Goal: Transaction & Acquisition: Purchase product/service

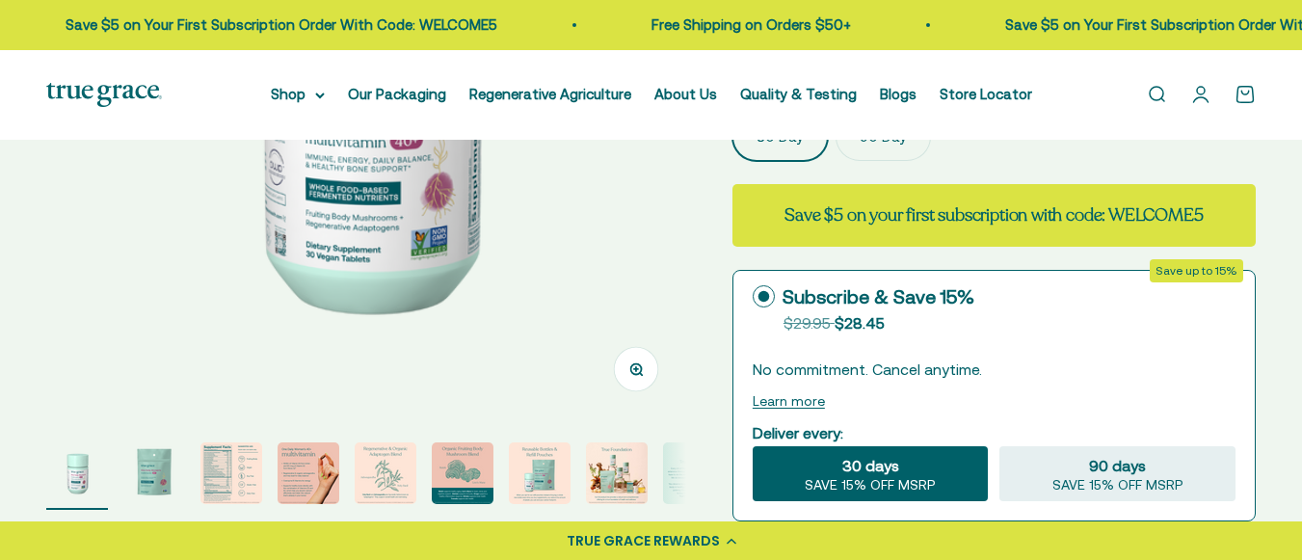
scroll to position [381, 0]
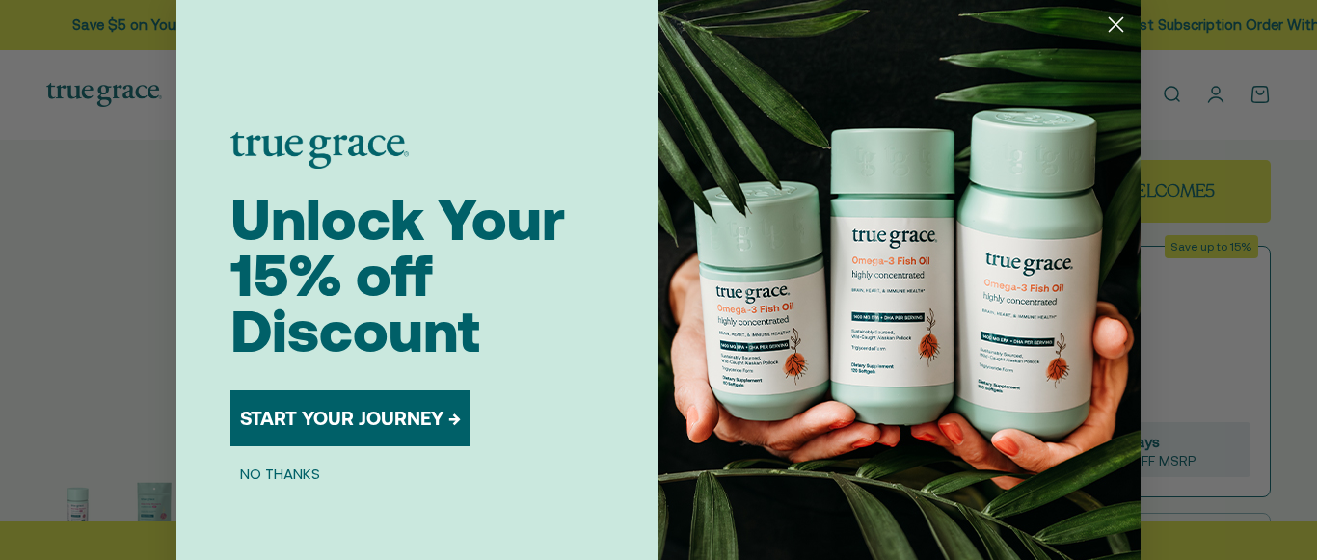
click at [1107, 19] on circle "Close dialog" at bounding box center [1116, 25] width 32 height 32
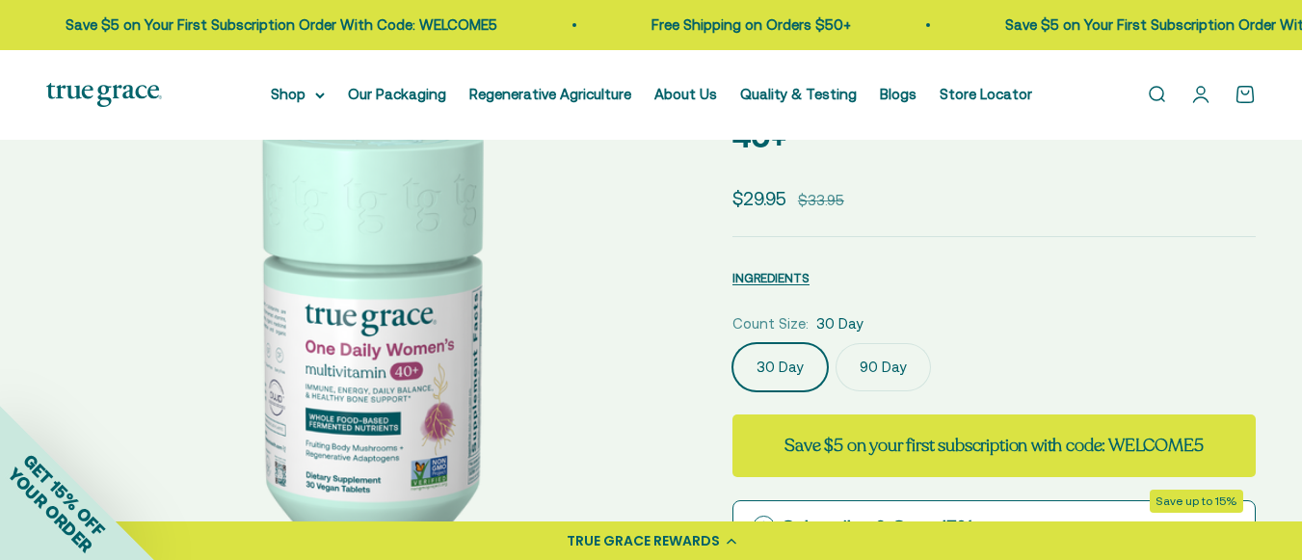
scroll to position [153, 0]
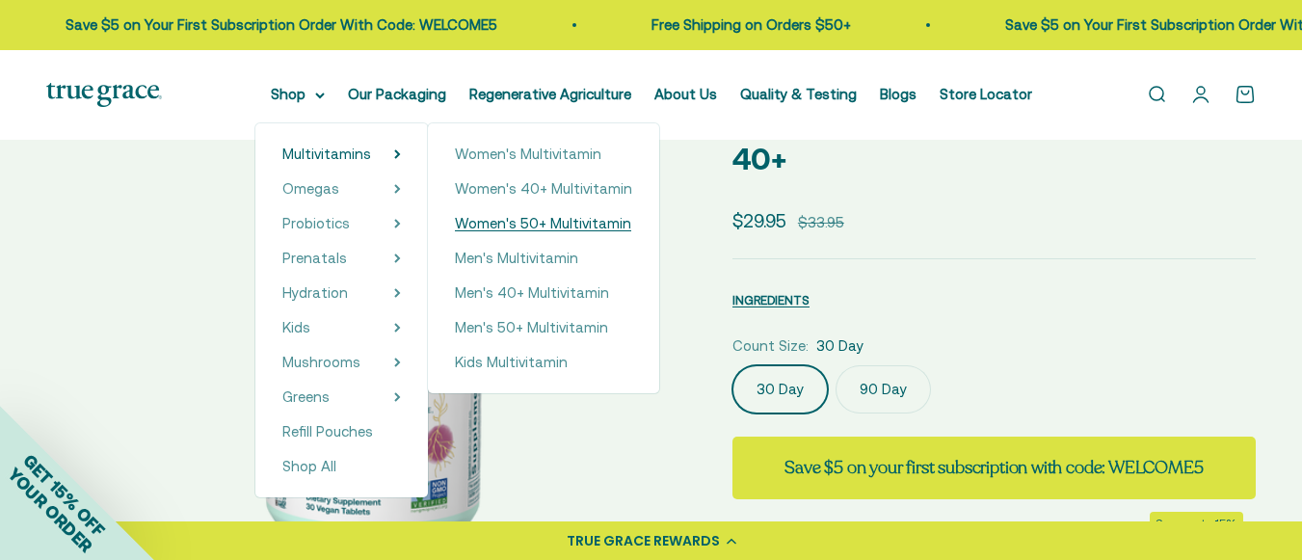
click at [541, 215] on span "Women's 50+ Multivitamin" at bounding box center [543, 223] width 176 height 16
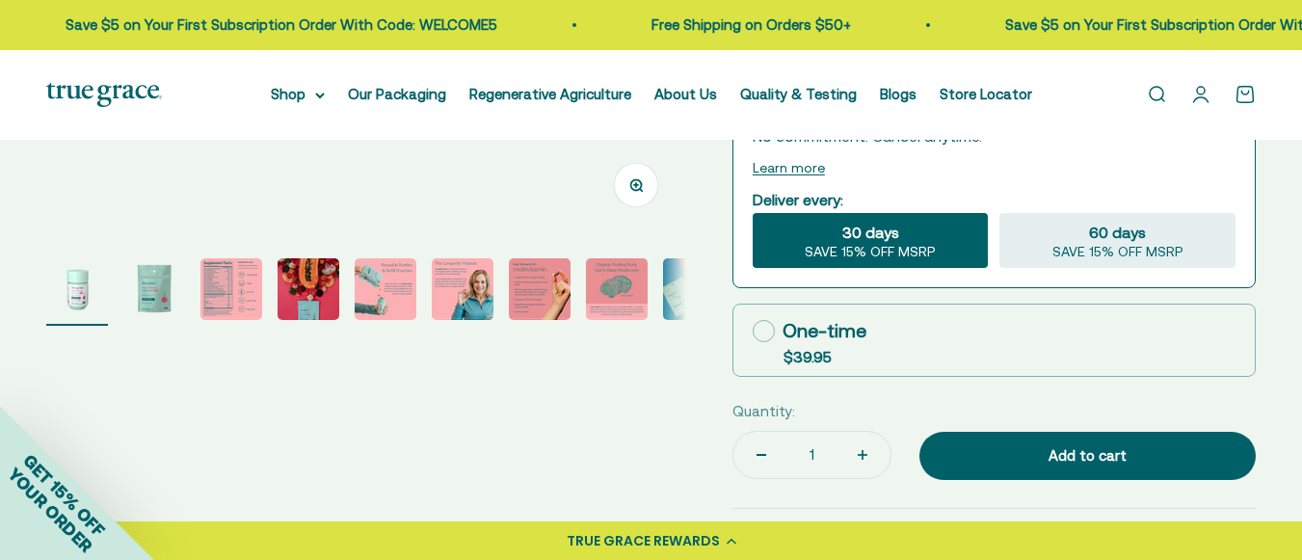
scroll to position [587, 0]
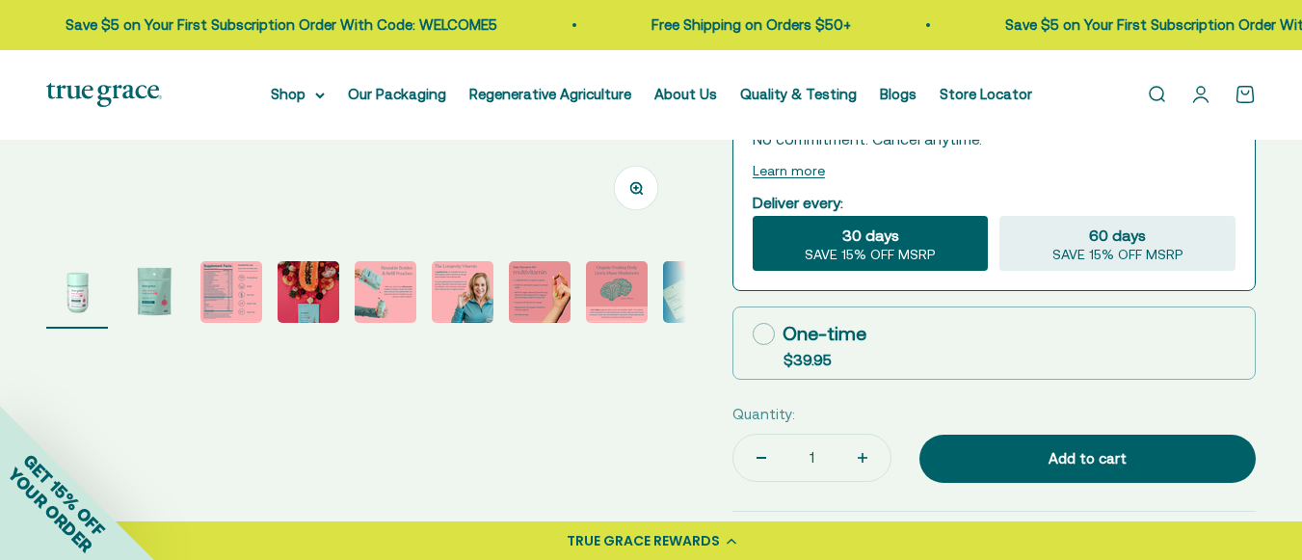
click at [157, 284] on img "Go to item 2" at bounding box center [154, 292] width 62 height 62
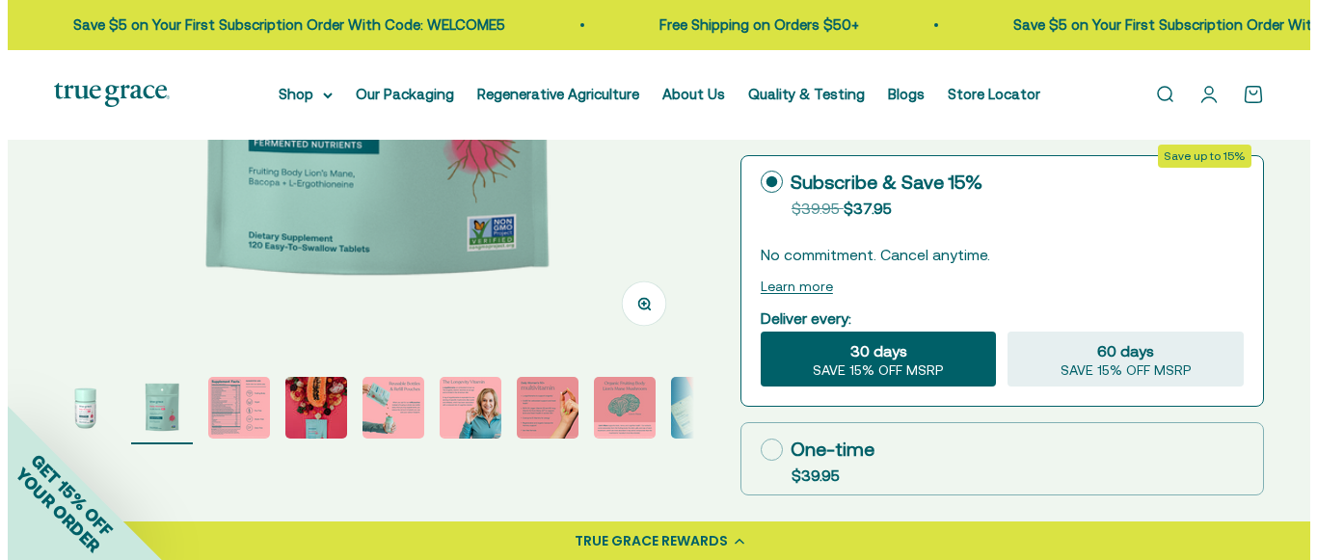
scroll to position [536, 0]
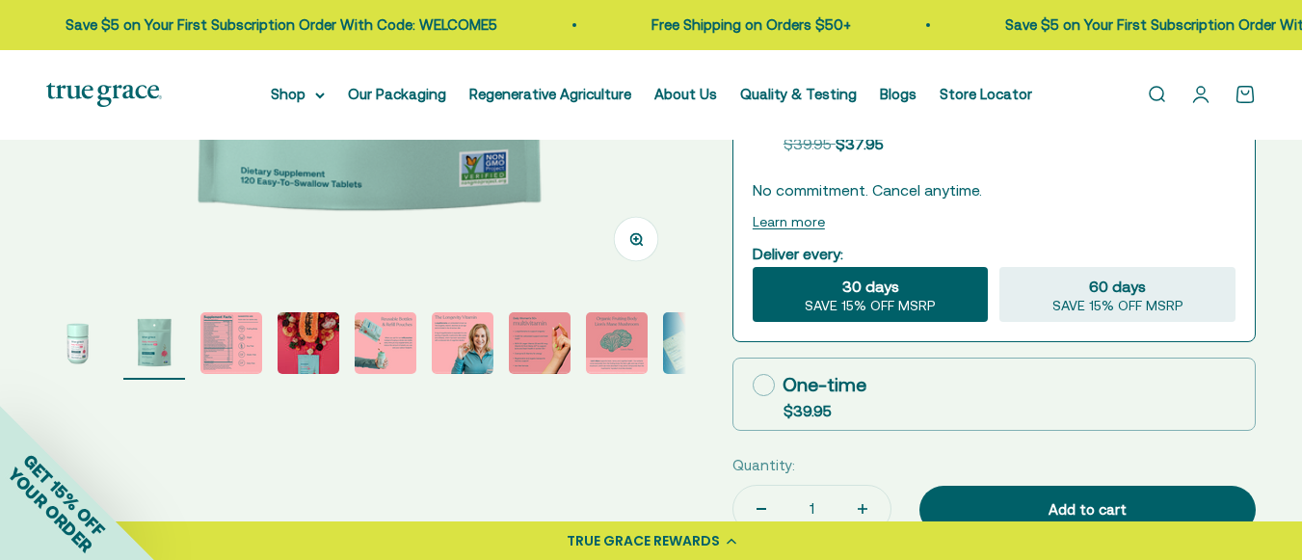
click at [895, 382] on label "One-time $39.95" at bounding box center [994, 394] width 521 height 71
click at [753, 385] on input "One-time $39.95" at bounding box center [752, 385] width 1 height 1
radio input "true"
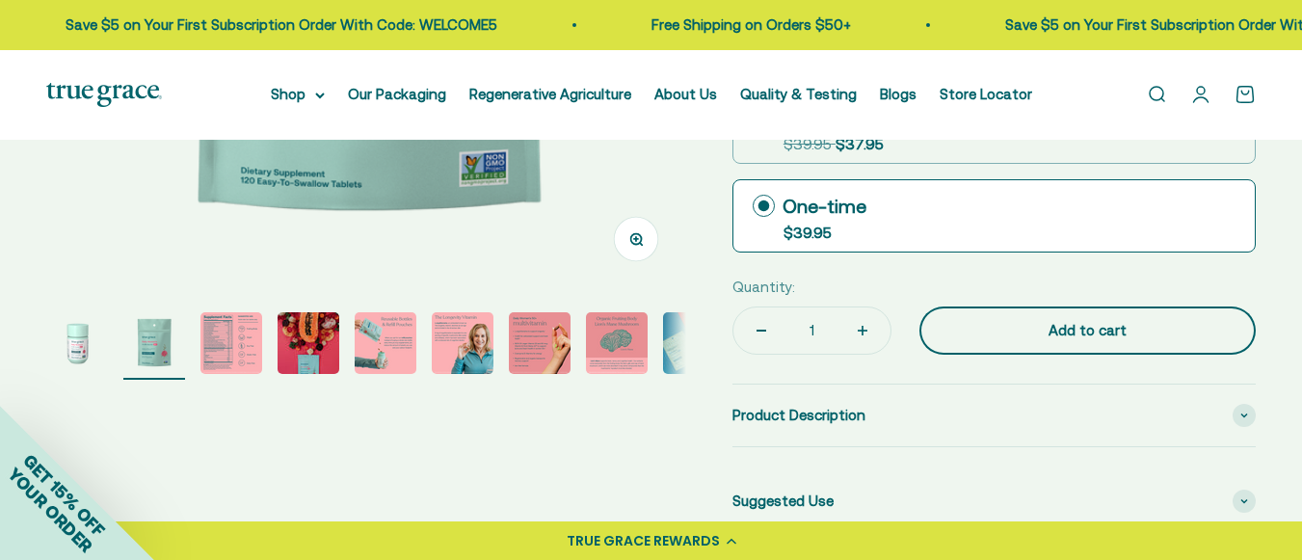
click at [1044, 319] on div "Add to cart" at bounding box center [1087, 330] width 259 height 23
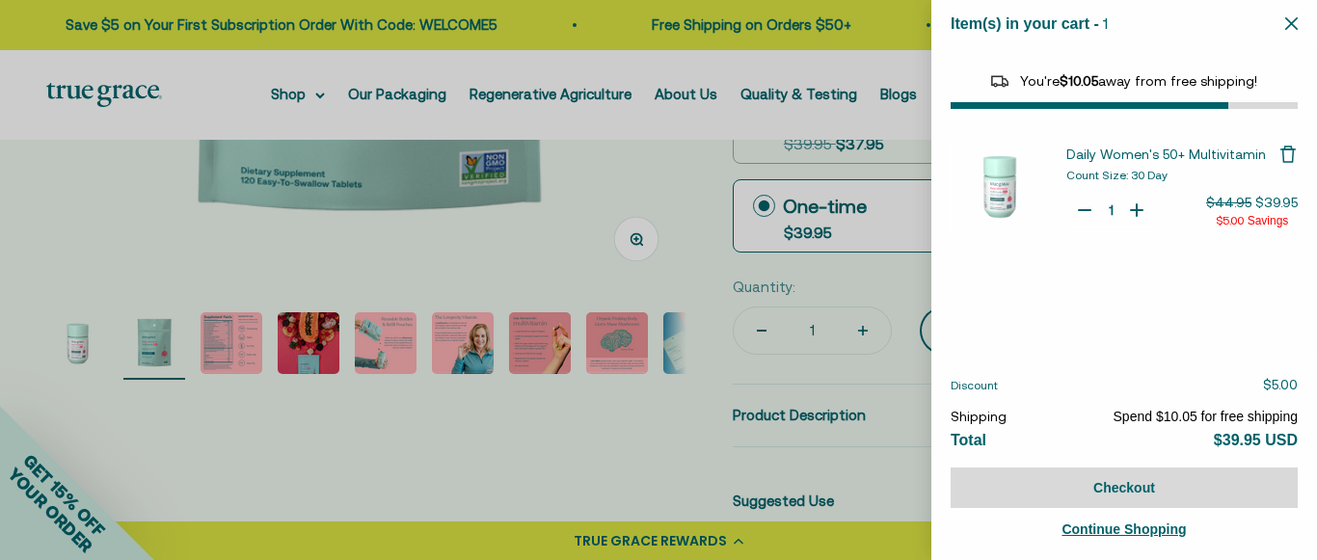
select select "44882812010710"
select select "40055698129088"
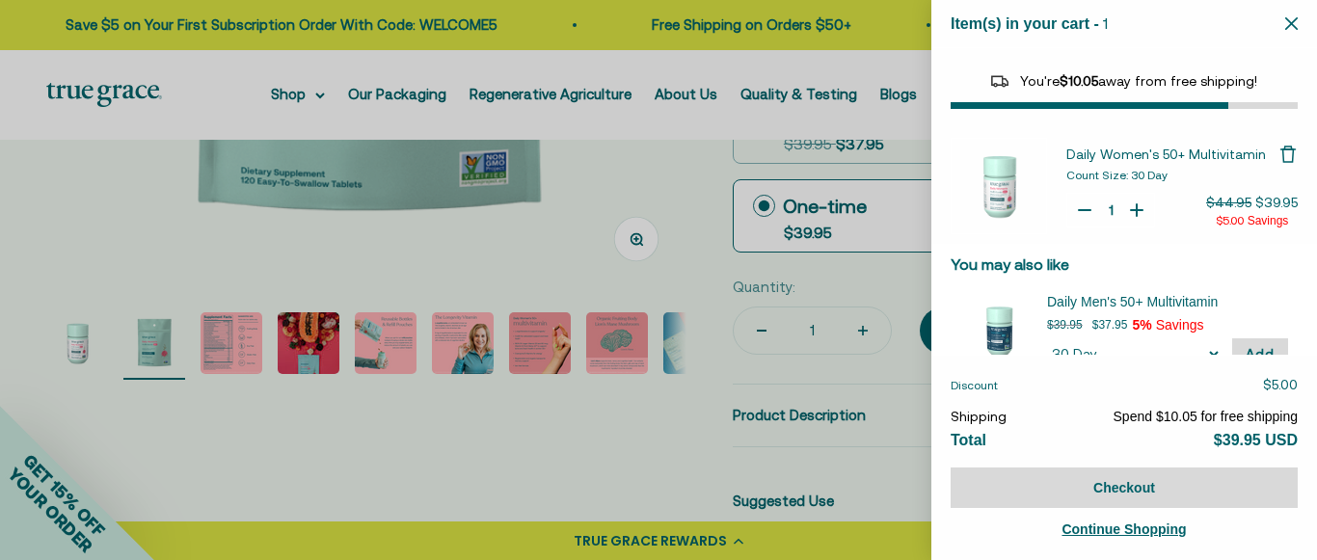
click at [1134, 529] on span "Continue Shopping" at bounding box center [1123, 528] width 124 height 15
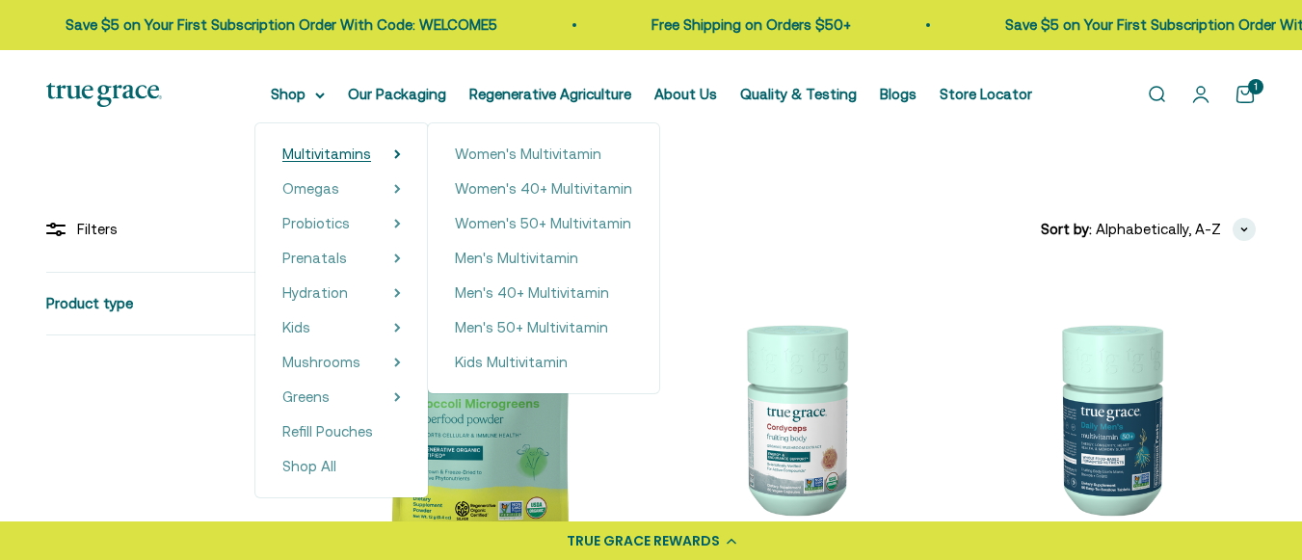
scroll to position [142, 0]
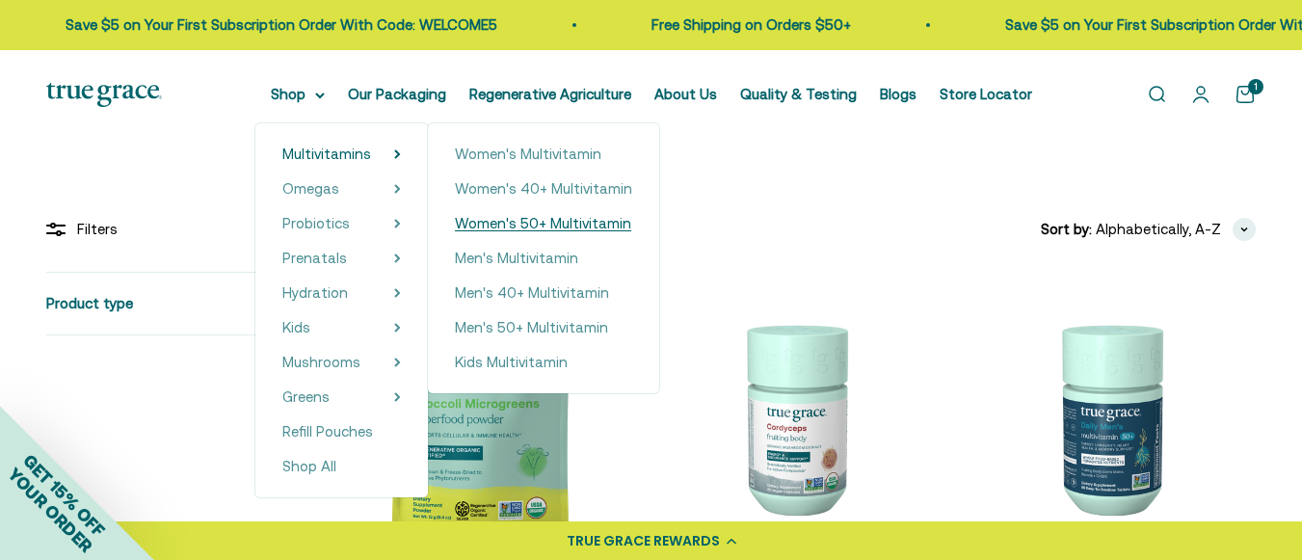
click at [510, 219] on span "Women's 50+ Multivitamin" at bounding box center [543, 223] width 176 height 16
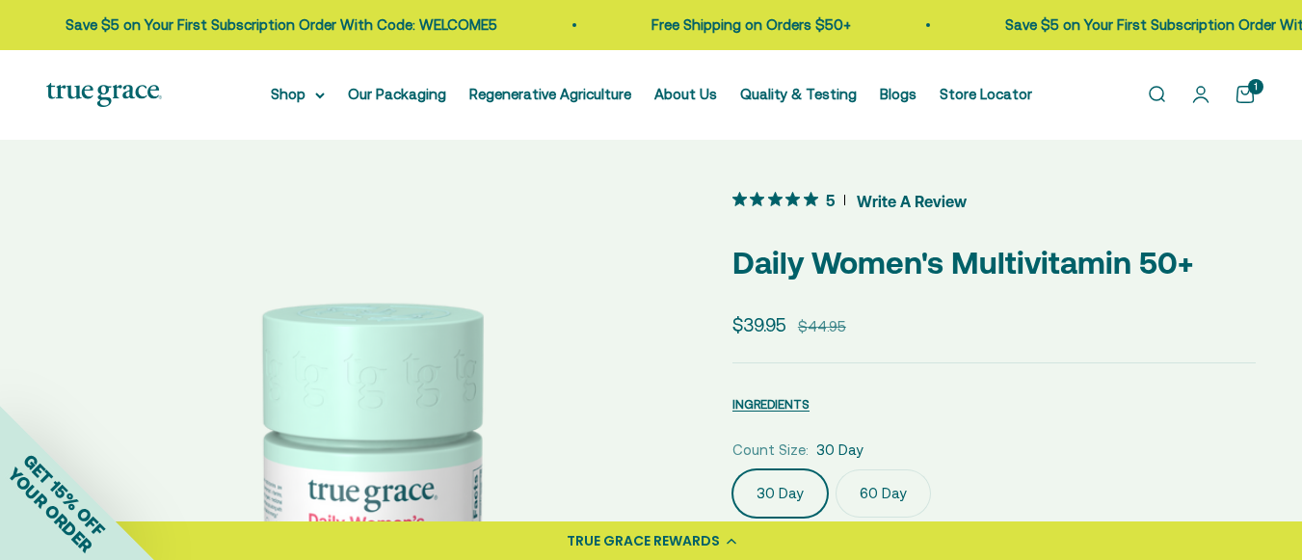
click at [1245, 93] on link "Open cart 1" at bounding box center [1245, 94] width 21 height 21
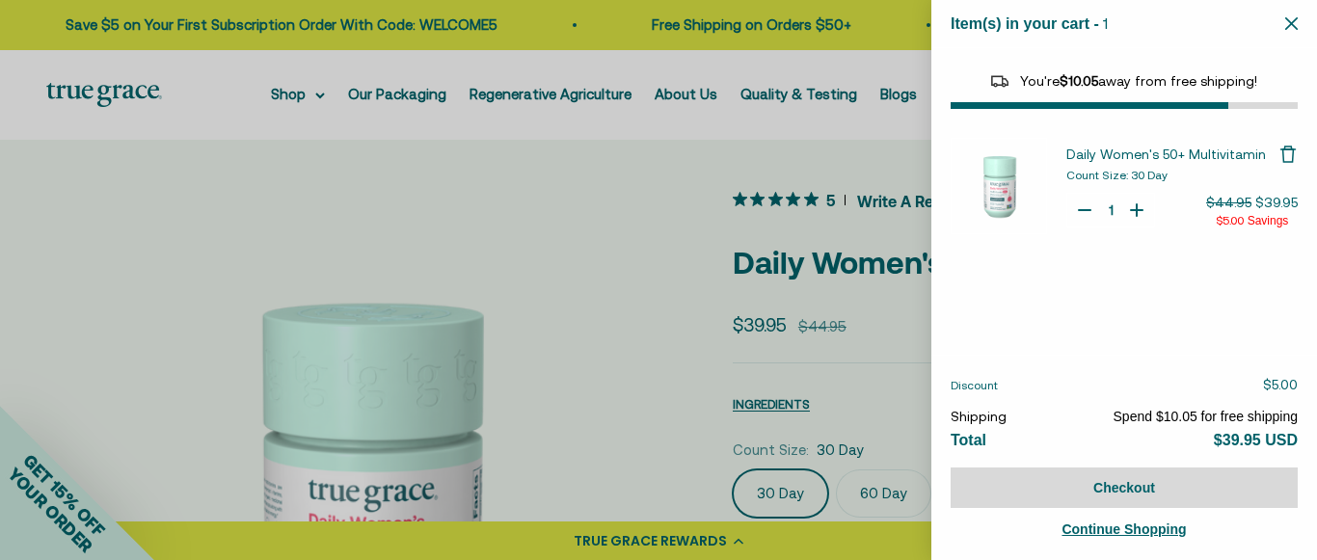
select select "44882812010710"
select select "40055698129088"
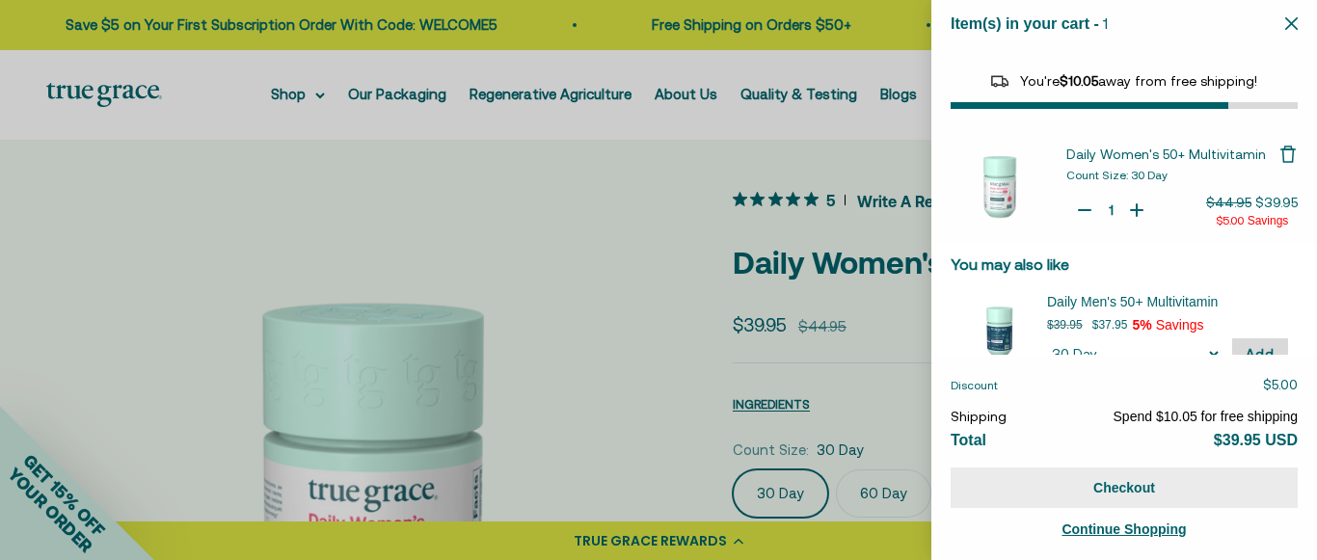
click at [1133, 491] on button "Checkout" at bounding box center [1123, 487] width 347 height 40
